Goal: Communication & Community: Answer question/provide support

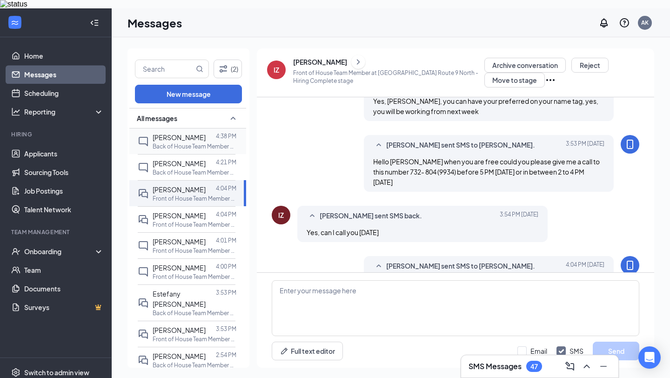
scroll to position [398, 0]
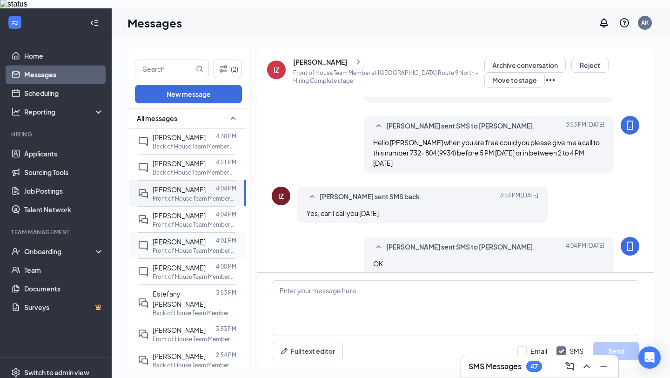
click at [208, 237] on div at bounding box center [211, 241] width 10 height 10
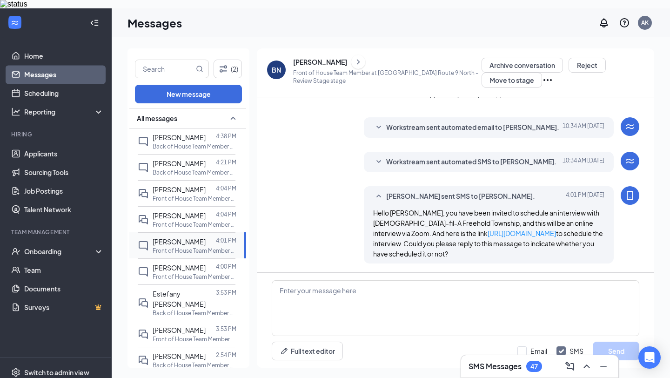
scroll to position [108, 0]
click at [370, 296] on textarea at bounding box center [456, 308] width 368 height 56
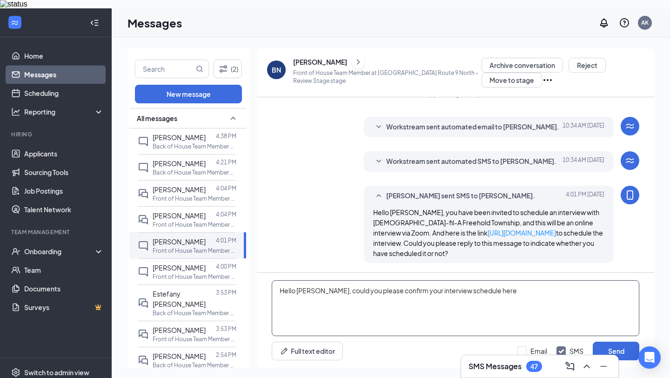
click at [497, 281] on textarea "Hello [PERSON_NAME], could you please confirm your interview schedule here" at bounding box center [456, 308] width 368 height 56
type textarea "Hello [PERSON_NAME], could you please confirm your interview schedule here? Did…"
click at [282, 67] on div "BN" at bounding box center [276, 70] width 19 height 19
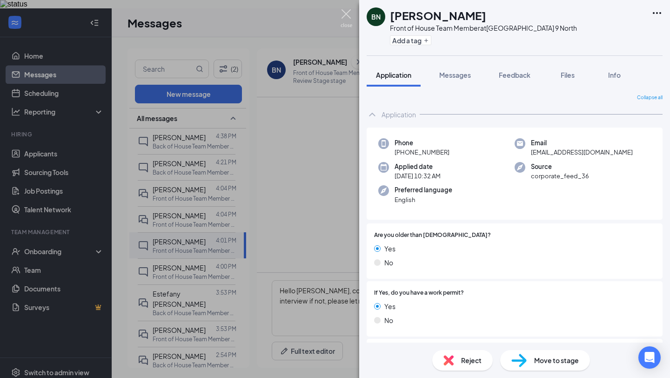
click at [344, 17] on img at bounding box center [347, 18] width 12 height 18
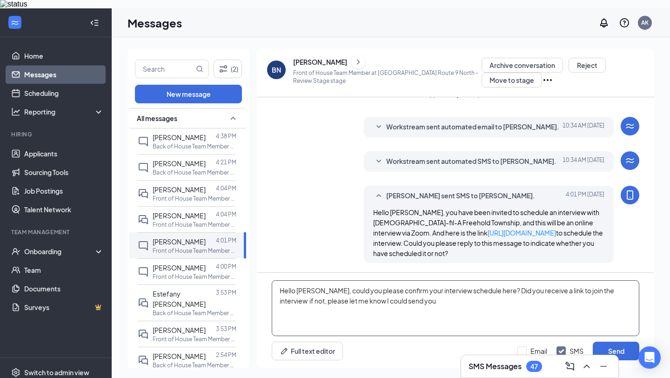
click at [600, 296] on textarea "Hello [PERSON_NAME], could you please confirm your interview schedule here? Did…" at bounding box center [456, 308] width 368 height 56
click at [623, 342] on button "Send" at bounding box center [616, 351] width 47 height 19
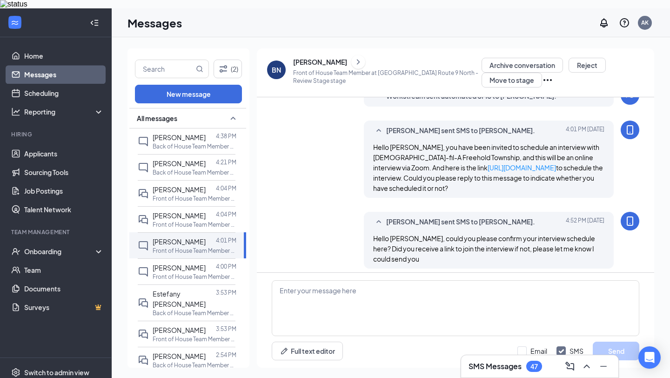
scroll to position [179, 0]
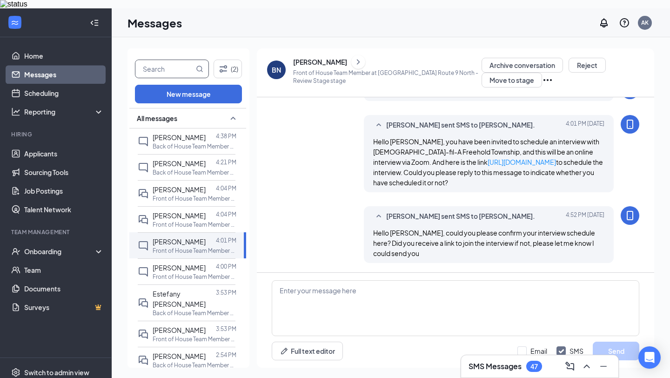
click at [176, 60] on input "text" at bounding box center [164, 69] width 59 height 18
paste input "[PERSON_NAME]"
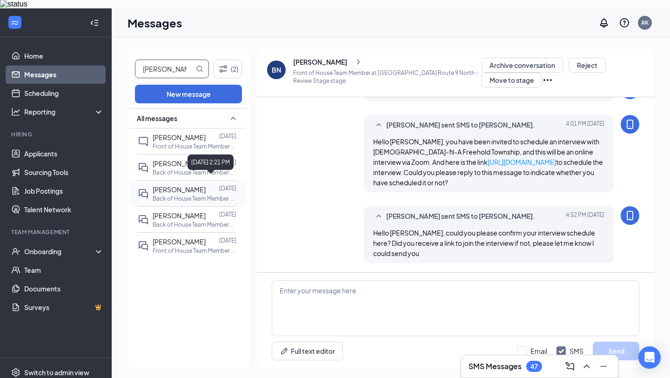
click at [225, 184] on p "[DATE]" at bounding box center [227, 188] width 17 height 8
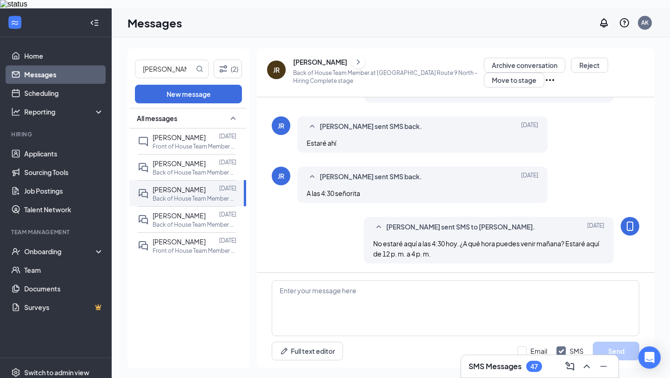
scroll to position [388, 0]
click at [186, 67] on input "[PERSON_NAME]" at bounding box center [164, 69] width 59 height 18
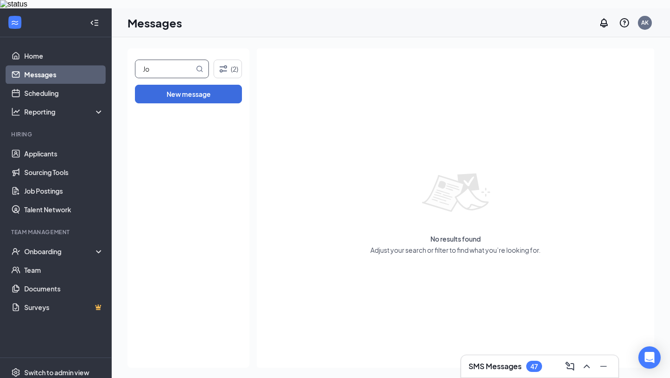
type input "J"
click at [59, 147] on link "Applicants" at bounding box center [64, 153] width 80 height 19
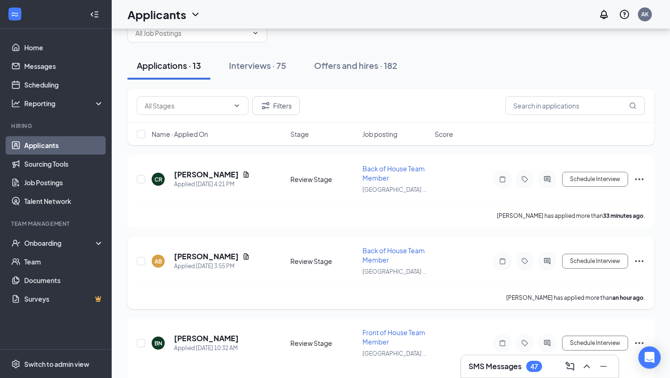
scroll to position [34, 0]
click at [217, 333] on h5 "[PERSON_NAME]" at bounding box center [206, 338] width 65 height 10
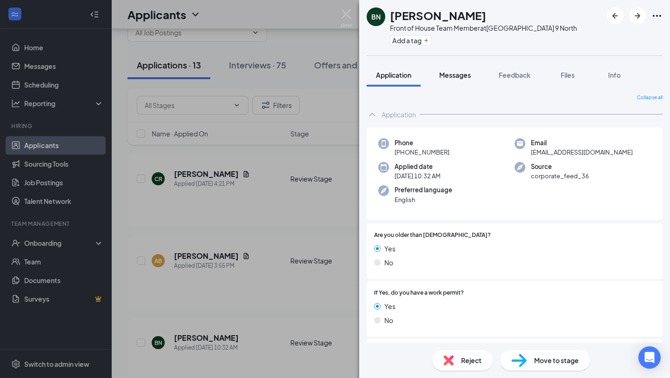
click at [465, 77] on span "Messages" at bounding box center [455, 75] width 32 height 8
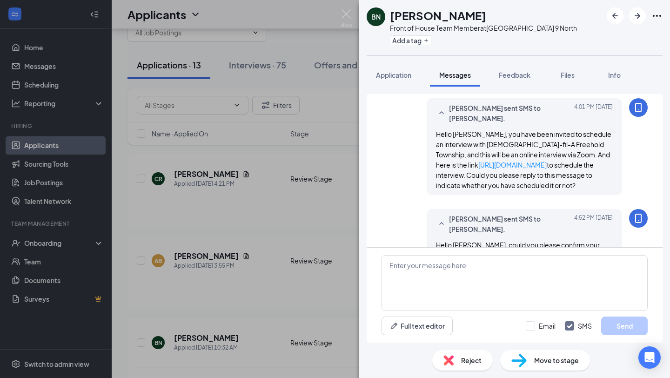
scroll to position [230, 0]
drag, startPoint x: 437, startPoint y: 131, endPoint x: 466, endPoint y: 199, distance: 73.6
click at [466, 190] on div "Hello [PERSON_NAME], you have been invited to schedule an interview with [DEMOG…" at bounding box center [524, 158] width 177 height 61
copy span "Hello [PERSON_NAME], you have been invited to schedule an interview with [DEMOG…"
click at [349, 22] on img at bounding box center [347, 18] width 12 height 18
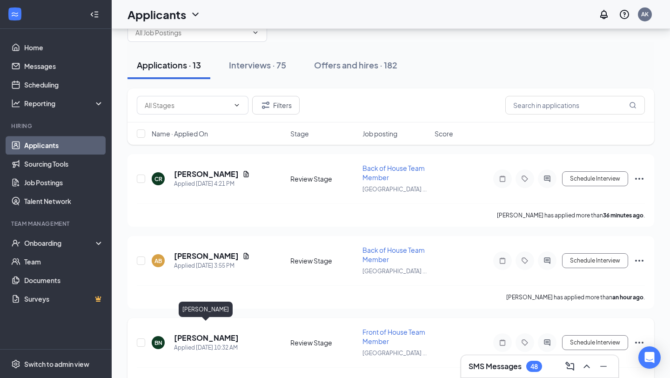
click at [207, 333] on h5 "[PERSON_NAME]" at bounding box center [206, 338] width 65 height 10
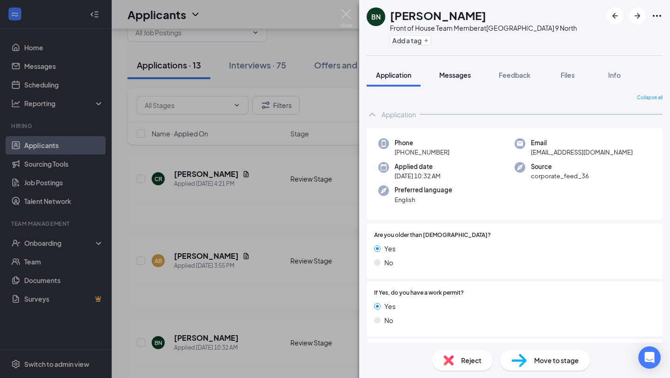
click at [447, 81] on button "Messages" at bounding box center [455, 74] width 50 height 23
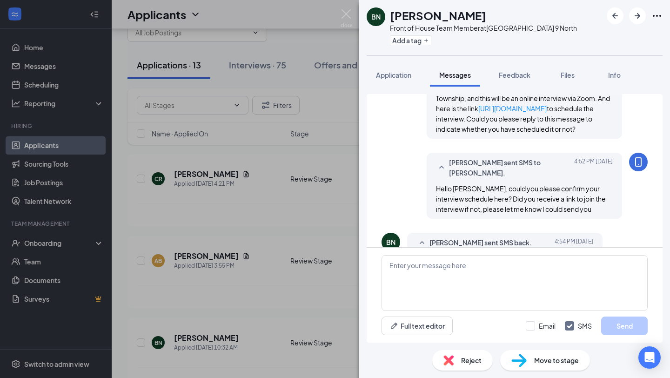
scroll to position [299, 0]
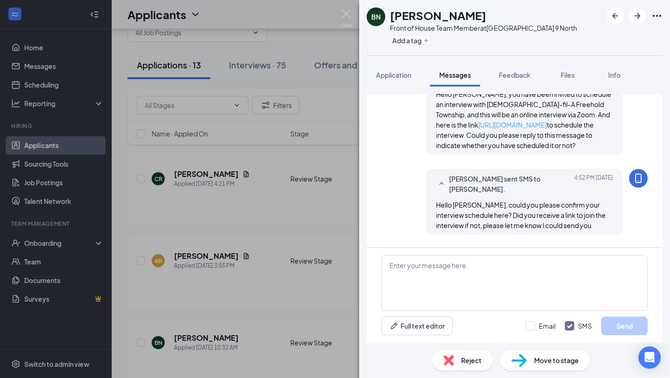
click at [503, 123] on link "[URL][DOMAIN_NAME]" at bounding box center [512, 125] width 68 height 8
click at [478, 123] on link "[URL][DOMAIN_NAME]" at bounding box center [512, 125] width 68 height 8
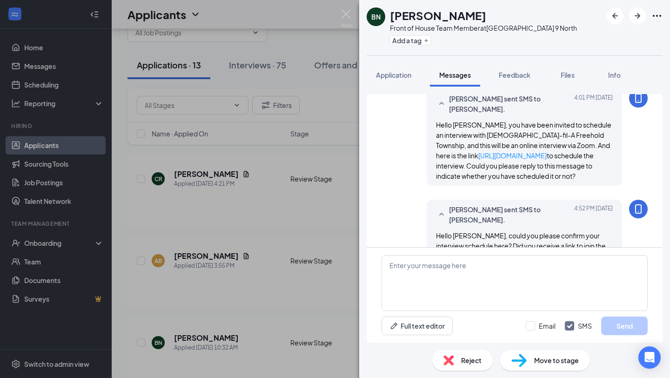
scroll to position [258, 0]
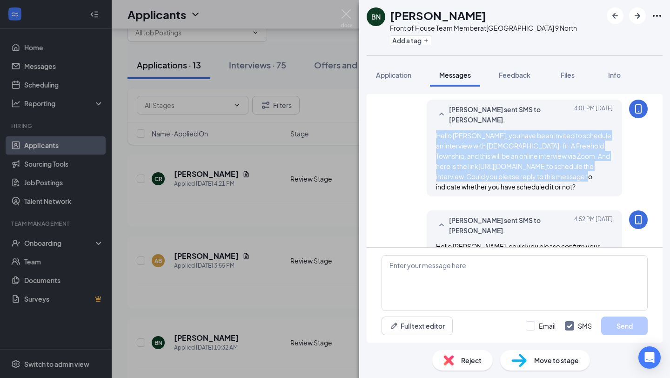
drag, startPoint x: 437, startPoint y: 135, endPoint x: 466, endPoint y: 189, distance: 61.7
click at [466, 189] on span "Hello [PERSON_NAME], you have been invited to schedule an interview with [DEMOG…" at bounding box center [523, 161] width 175 height 60
click at [464, 192] on div "Hello [PERSON_NAME], you have been invited to schedule an interview with [DEMOG…" at bounding box center [524, 160] width 177 height 61
drag, startPoint x: 464, startPoint y: 196, endPoint x: 438, endPoint y: 133, distance: 68.5
click at [438, 133] on div "Hello [PERSON_NAME], you have been invited to schedule an interview with [DEMOG…" at bounding box center [524, 160] width 177 height 61
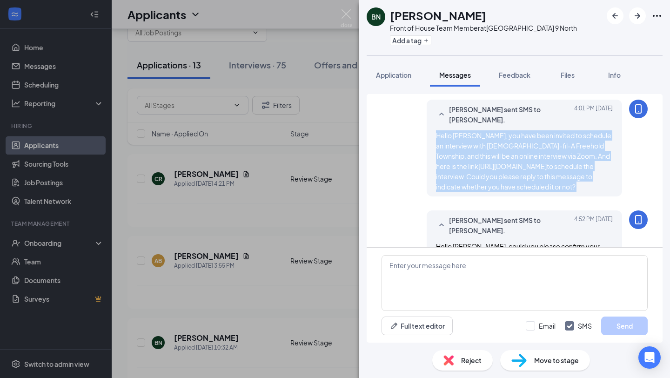
copy div "Hello [PERSON_NAME], you have been invited to schedule an interview with [DEMOG…"
click at [342, 19] on img at bounding box center [347, 18] width 12 height 18
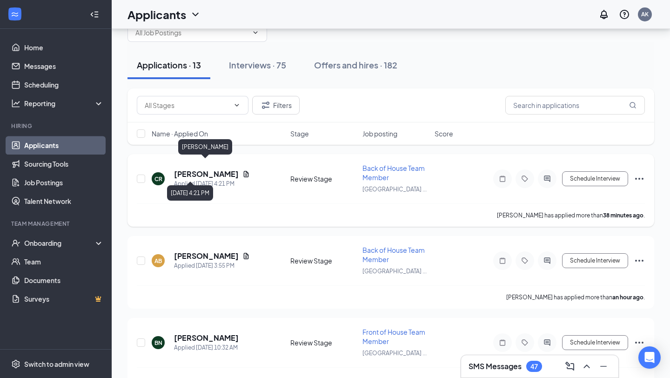
click at [212, 170] on h5 "[PERSON_NAME]" at bounding box center [206, 174] width 65 height 10
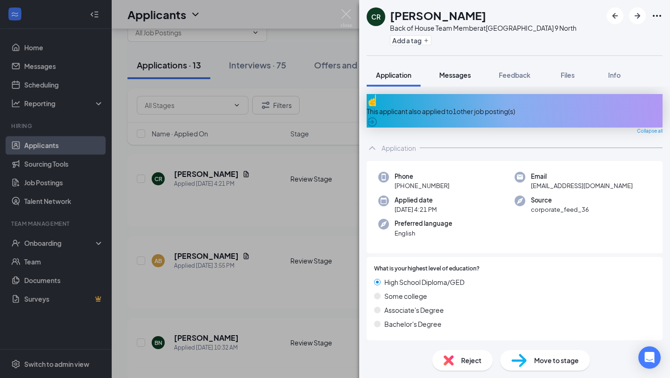
click at [478, 73] on button "Messages" at bounding box center [455, 74] width 50 height 23
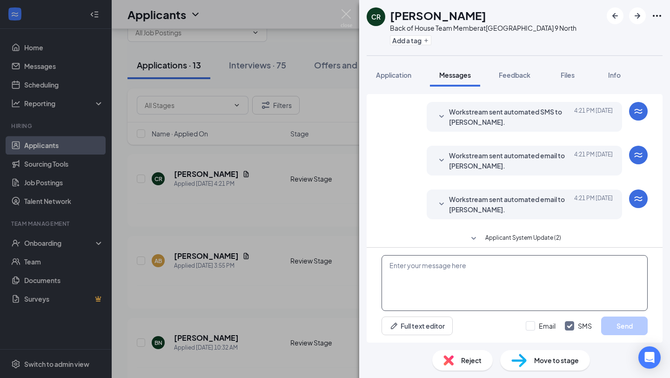
scroll to position [120, 0]
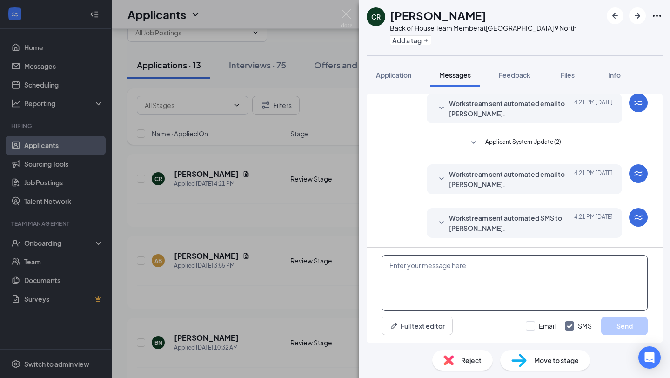
click at [443, 289] on textarea at bounding box center [515, 283] width 266 height 56
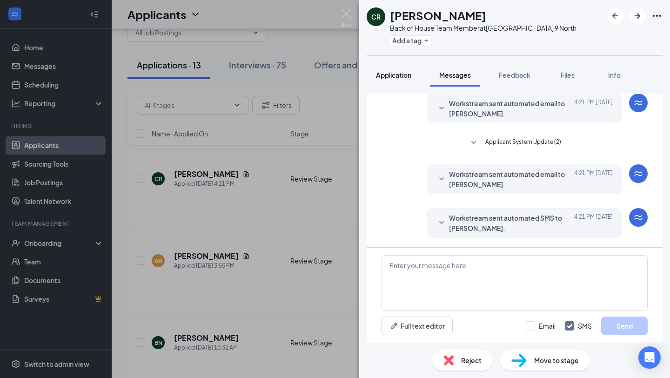
click at [398, 75] on span "Application" at bounding box center [393, 75] width 35 height 8
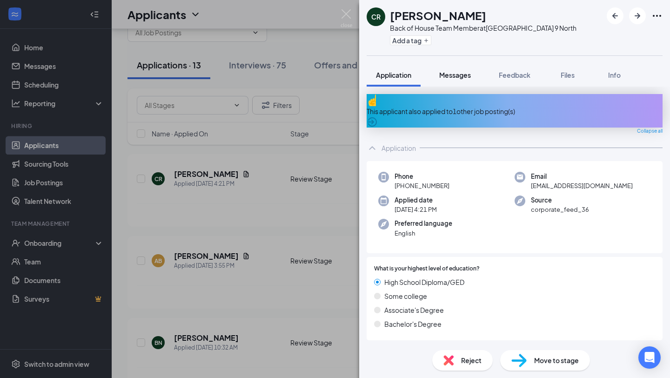
click at [463, 74] on span "Messages" at bounding box center [455, 75] width 32 height 8
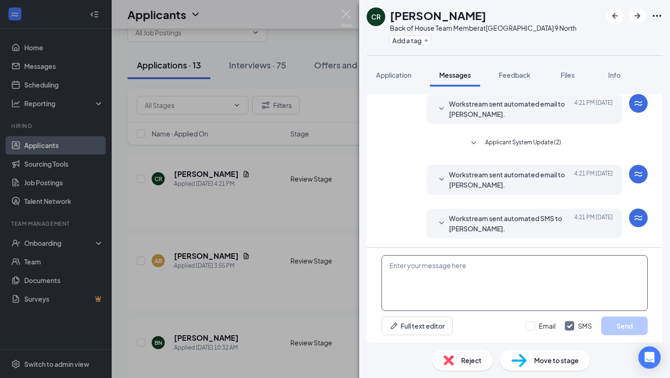
scroll to position [120, 0]
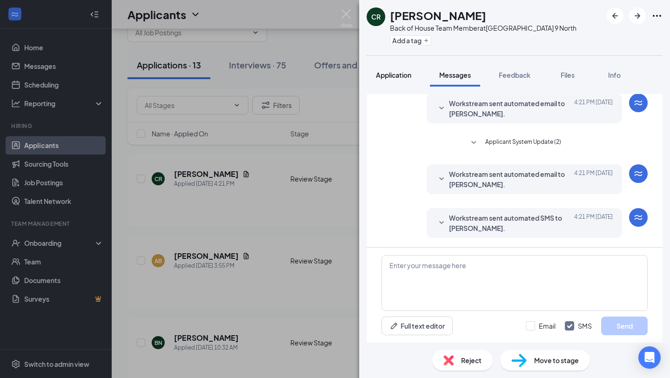
click at [391, 72] on span "Application" at bounding box center [393, 75] width 35 height 8
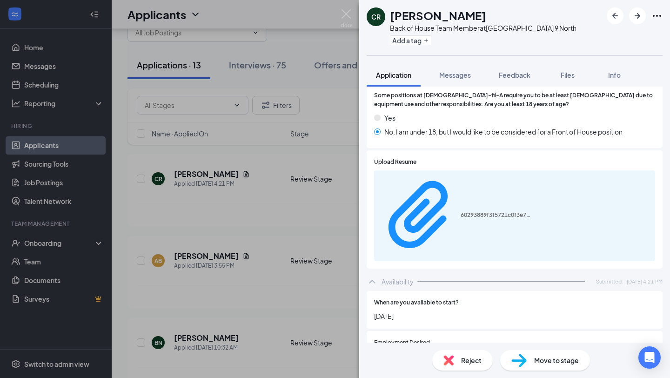
scroll to position [400, 0]
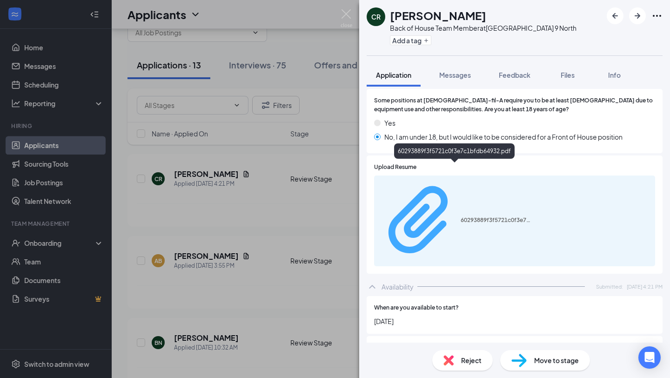
click at [465, 216] on div "60293889f3f5721c0f3e7c1bfdb64932.pdf" at bounding box center [496, 219] width 70 height 7
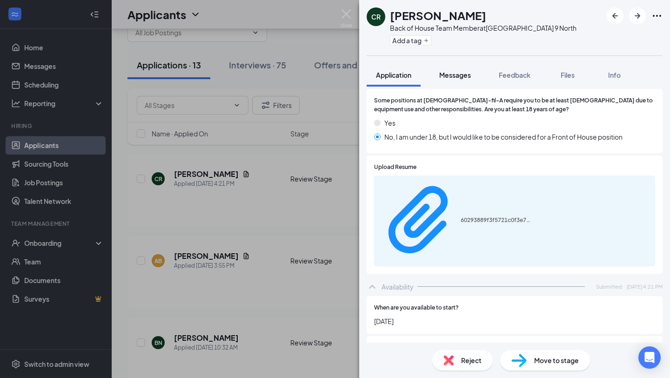
click at [458, 80] on button "Messages" at bounding box center [455, 74] width 50 height 23
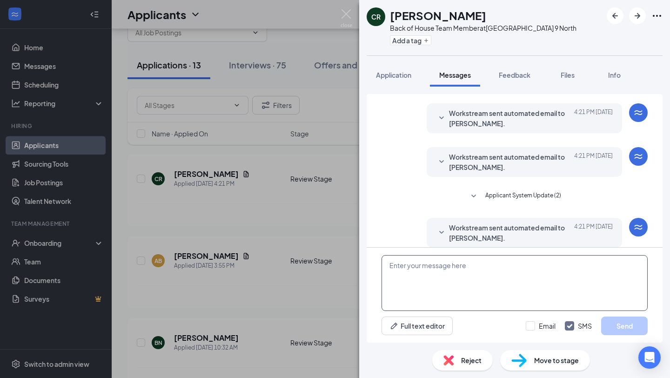
scroll to position [120, 0]
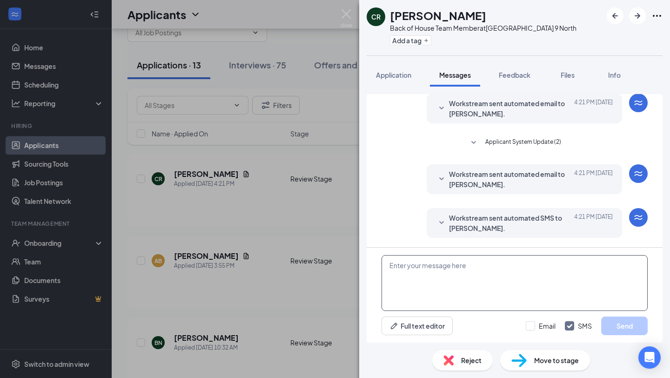
click at [451, 275] on textarea at bounding box center [515, 283] width 266 height 56
paste textarea "Hello [PERSON_NAME], you have been invited to schedule an interview with [DEMOG…"
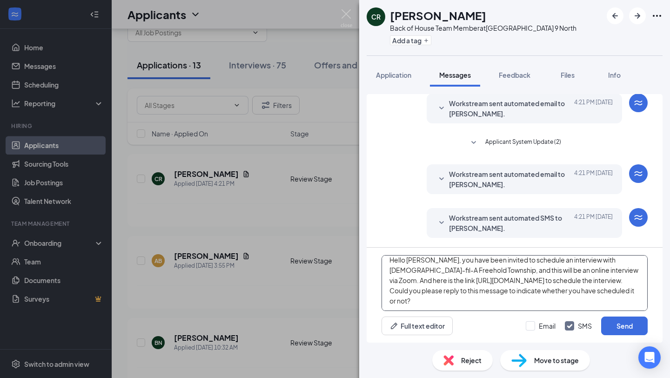
scroll to position [0, 0]
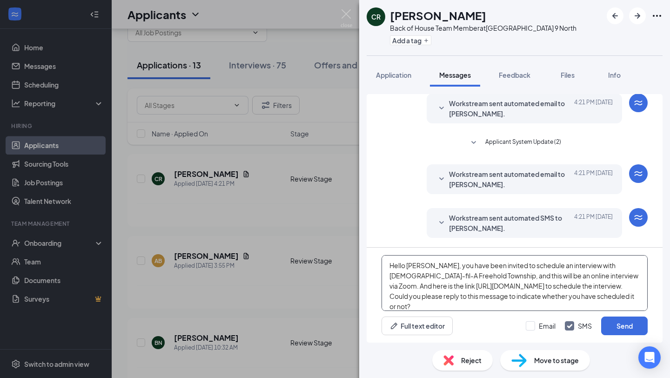
click at [418, 265] on textarea "Hello [PERSON_NAME], you have been invited to schedule an interview with [DEMOG…" at bounding box center [515, 283] width 266 height 56
type textarea "Hello [PERSON_NAME], you have been invited to schedule an interview with [DEMOG…"
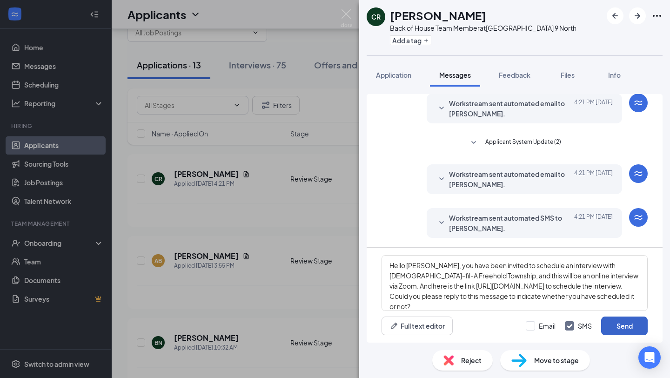
click at [616, 326] on button "Send" at bounding box center [624, 326] width 47 height 19
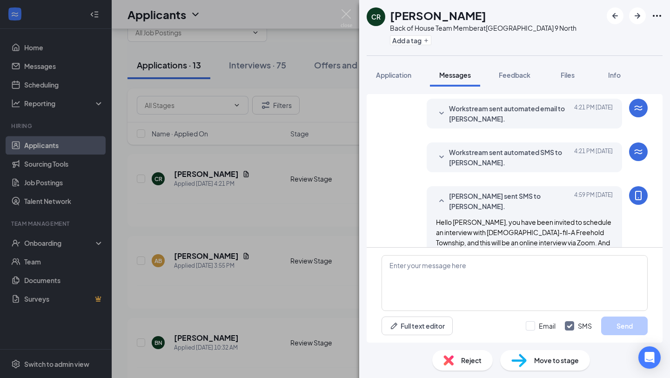
scroll to position [241, 0]
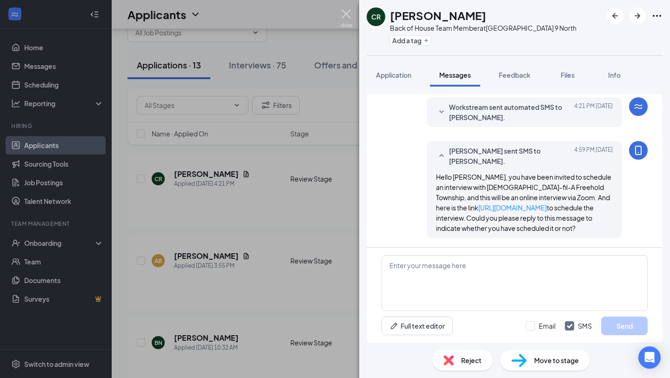
click at [346, 13] on img at bounding box center [347, 18] width 12 height 18
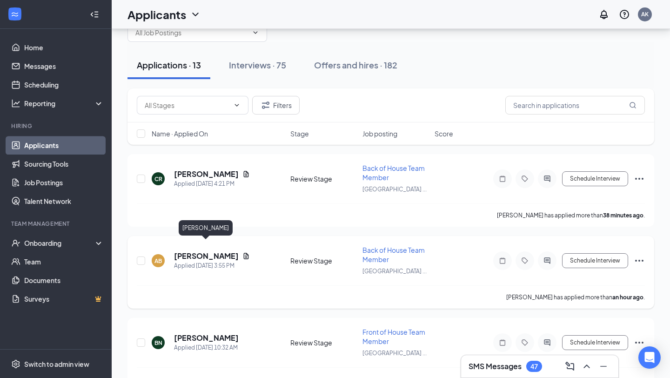
click at [210, 251] on h5 "[PERSON_NAME]" at bounding box center [206, 256] width 65 height 10
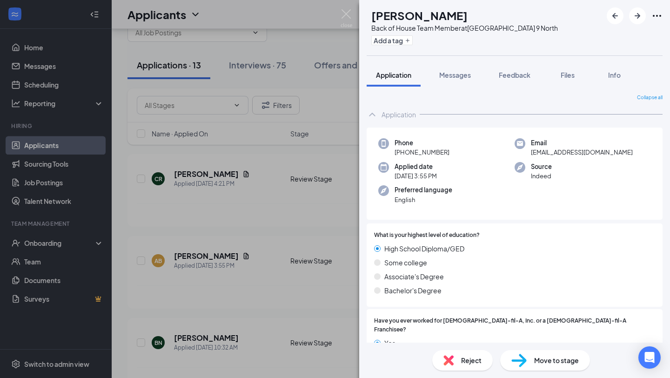
click at [353, 13] on div "AB [PERSON_NAME] Back of House Team Member at [GEOGRAPHIC_DATA] Route 9 North A…" at bounding box center [335, 189] width 670 height 378
